Goal: Transaction & Acquisition: Purchase product/service

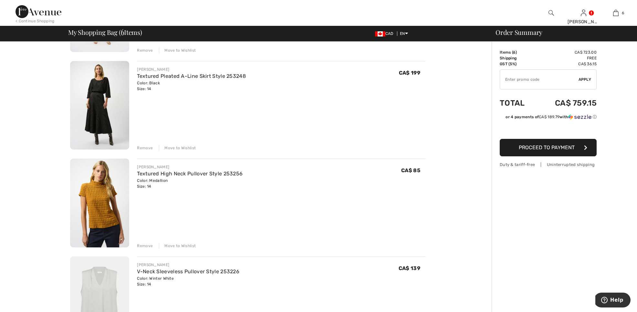
scroll to position [152, 0]
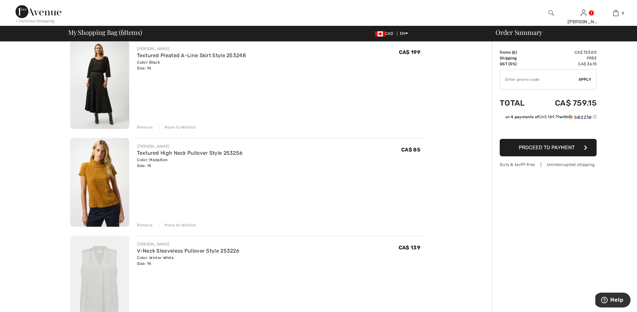
click at [102, 196] on img at bounding box center [99, 182] width 59 height 89
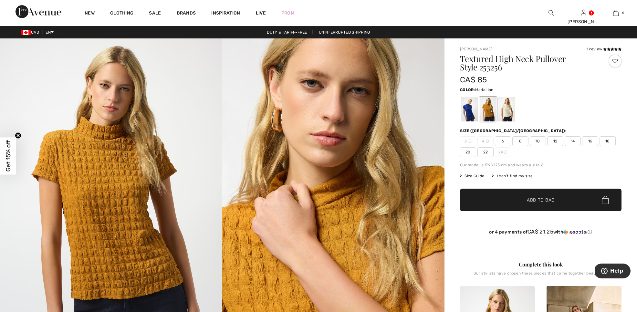
scroll to position [13, 0]
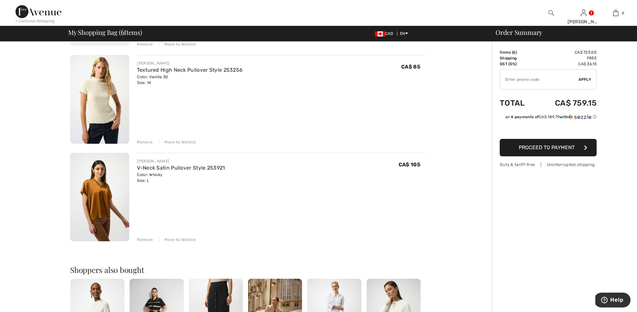
scroll to position [432, 0]
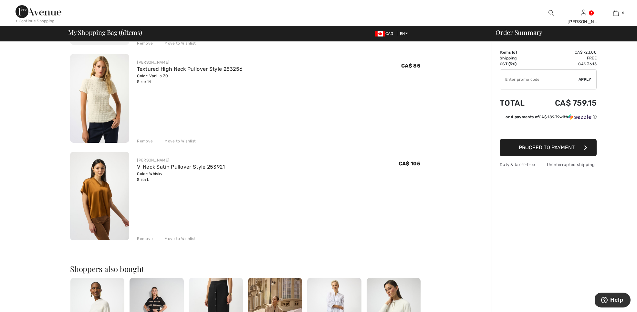
click at [94, 210] on img at bounding box center [99, 196] width 59 height 89
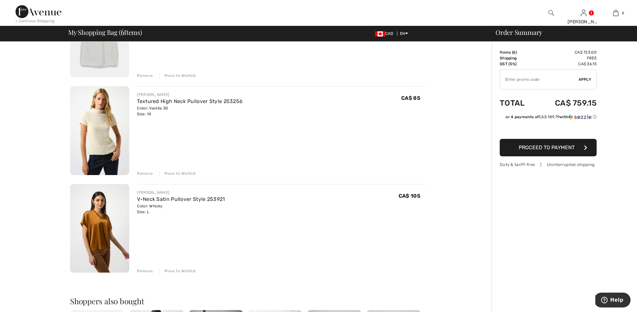
scroll to position [396, 0]
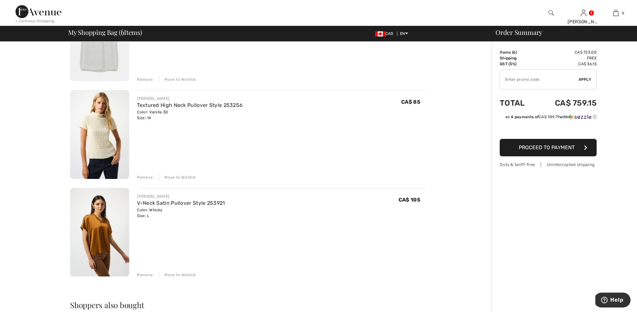
click at [94, 141] on img at bounding box center [99, 134] width 59 height 89
